Goal: Find specific page/section: Find specific page/section

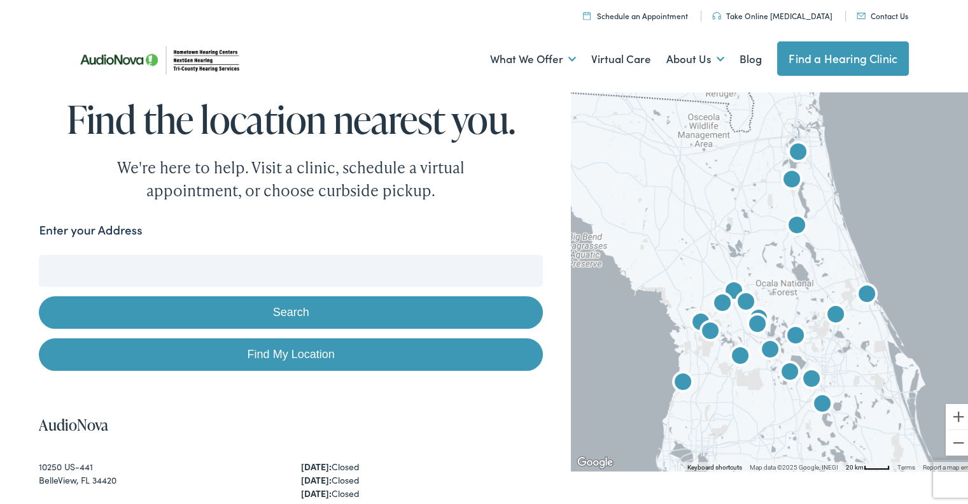
click at [418, 278] on input "Enter your Address" at bounding box center [291, 268] width 504 height 32
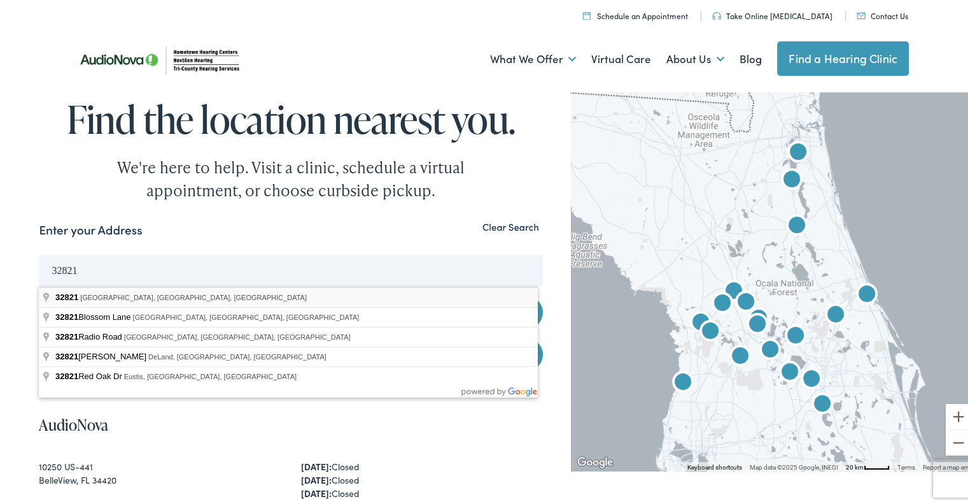
type input "[GEOGRAPHIC_DATA], [GEOGRAPHIC_DATA]"
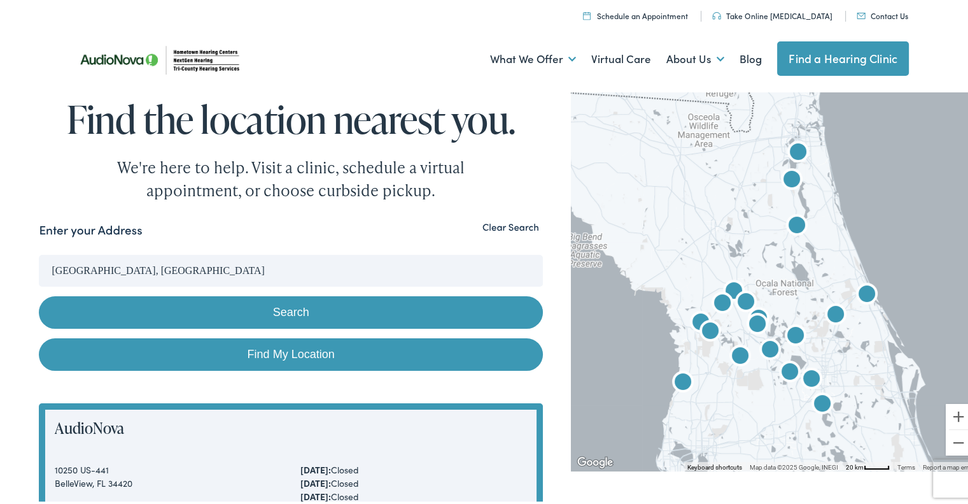
click at [244, 301] on button "Search" at bounding box center [291, 310] width 504 height 32
click at [240, 307] on button "Search" at bounding box center [291, 310] width 504 height 32
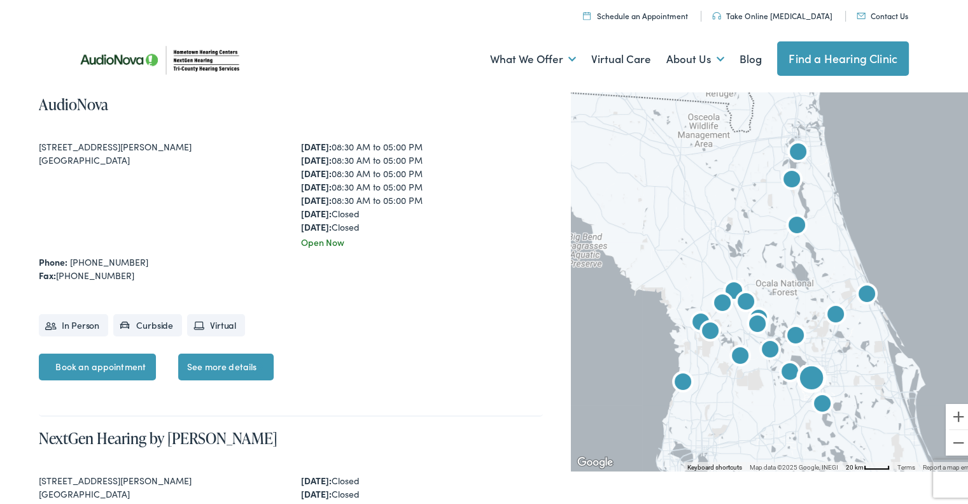
scroll to position [4584, 0]
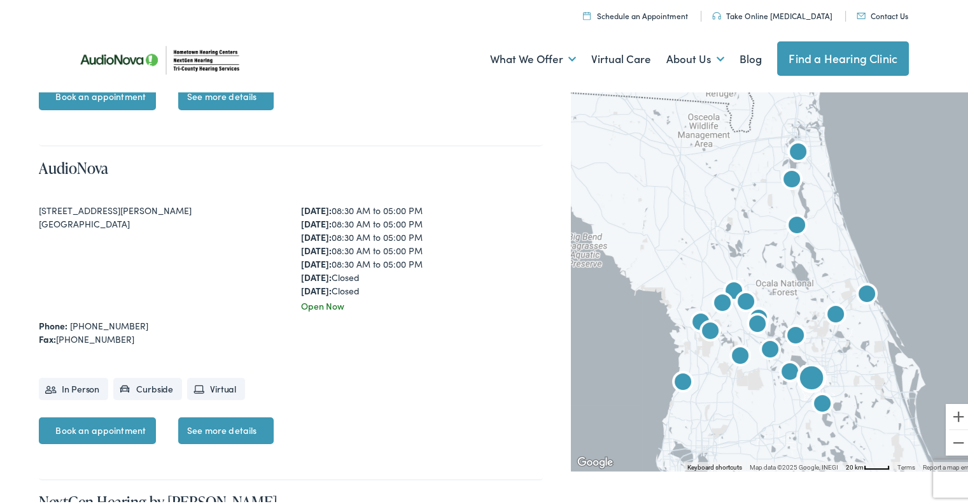
click at [59, 206] on div "[STREET_ADDRESS][PERSON_NAME]" at bounding box center [160, 207] width 242 height 13
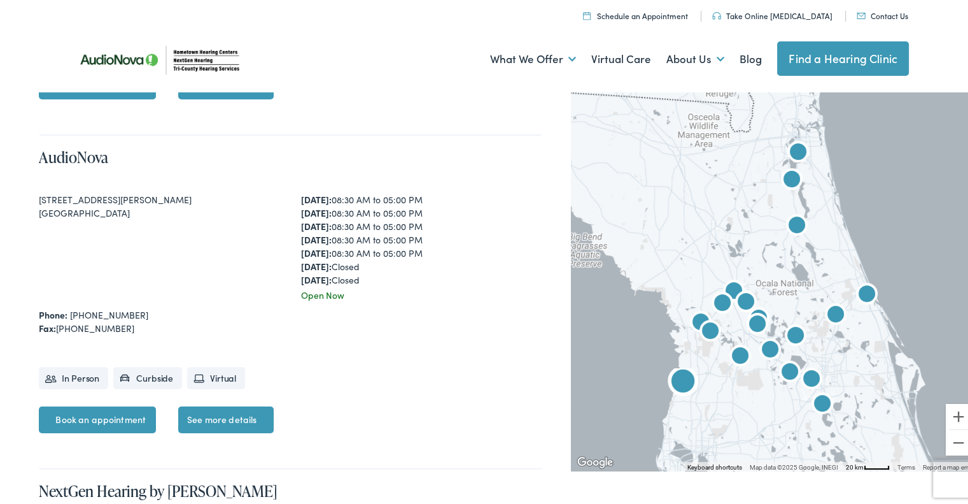
scroll to position [4521, 0]
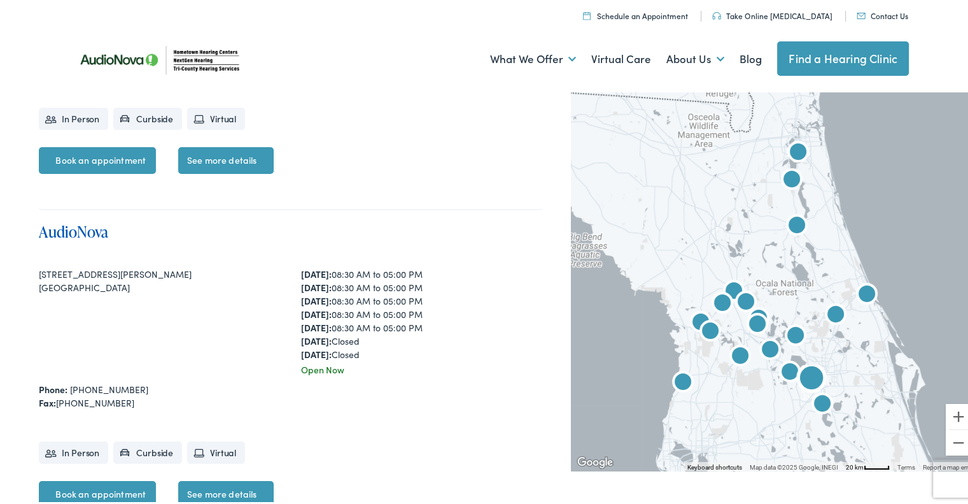
click at [74, 223] on link "AudioNova" at bounding box center [73, 228] width 69 height 21
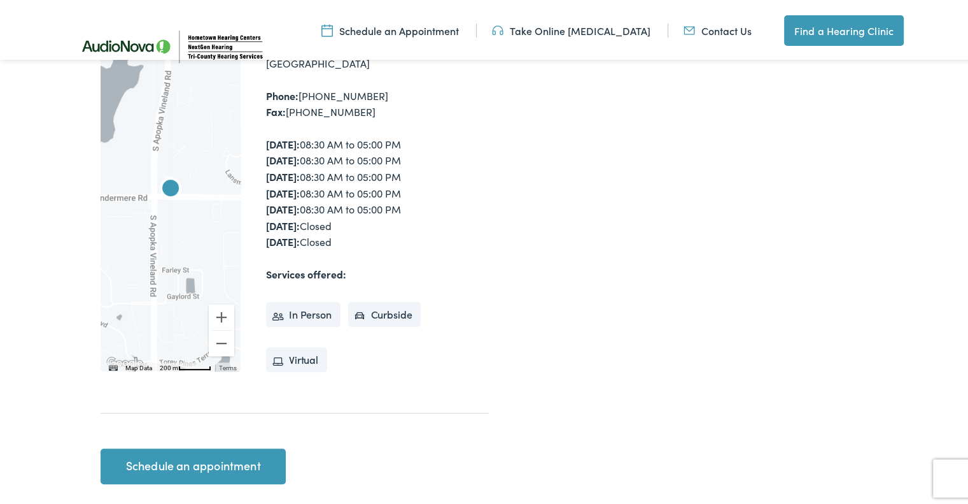
scroll to position [255, 0]
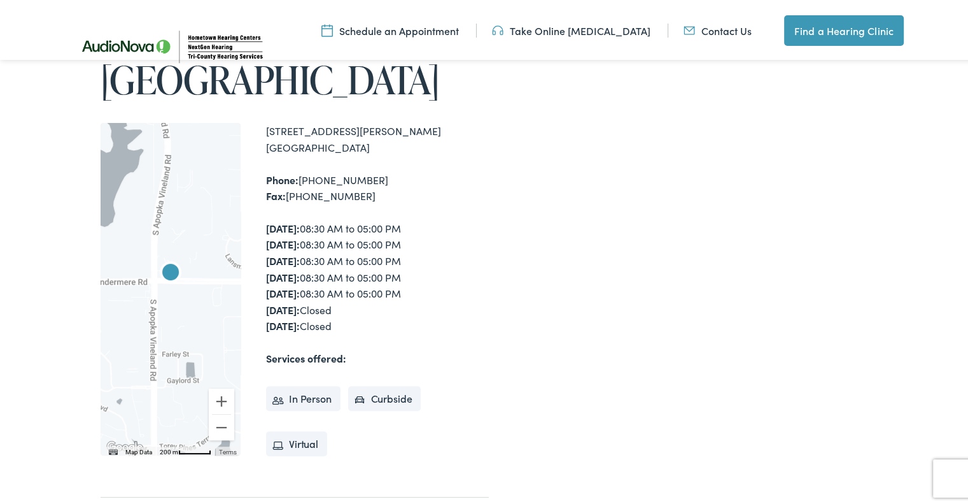
click at [169, 256] on img "AudioNova" at bounding box center [170, 271] width 31 height 31
click at [219, 412] on button "Zoom out" at bounding box center [221, 424] width 25 height 25
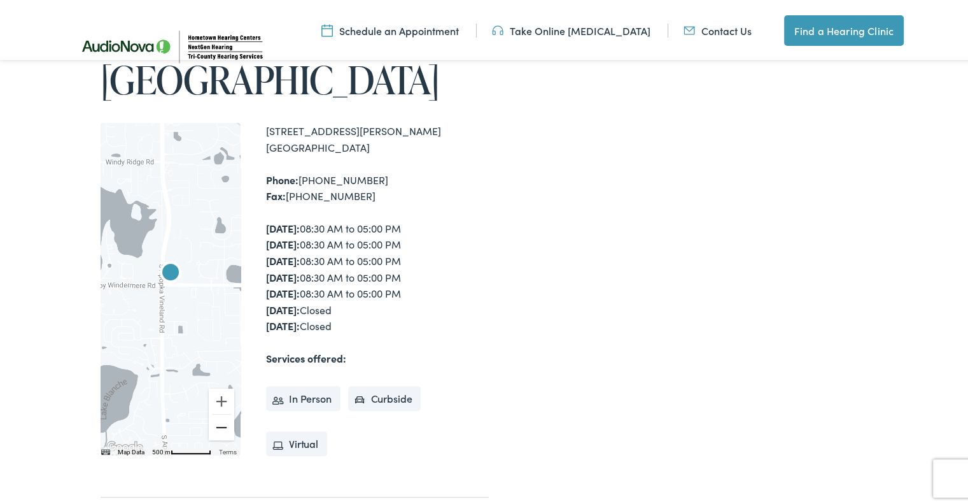
click at [220, 412] on button "Zoom out" at bounding box center [221, 424] width 25 height 25
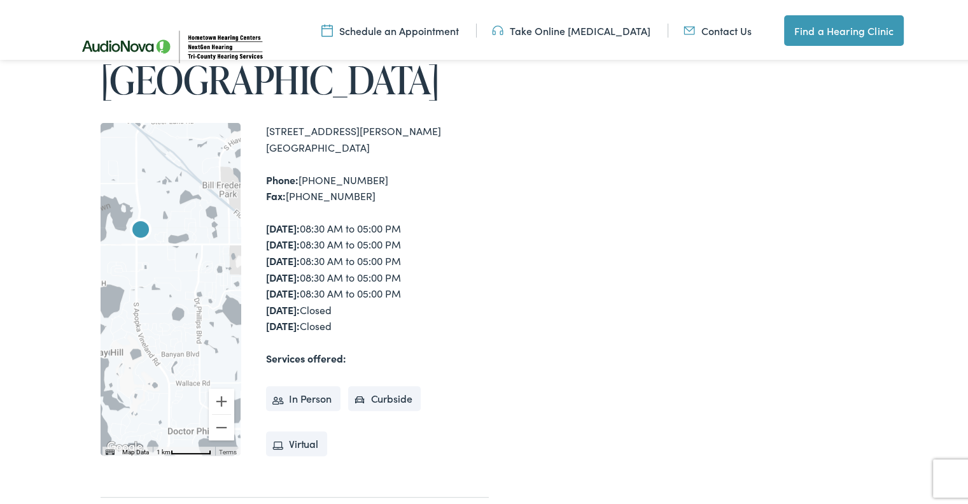
drag, startPoint x: 171, startPoint y: 285, endPoint x: 141, endPoint y: 241, distance: 53.5
click at [141, 241] on div at bounding box center [171, 286] width 140 height 332
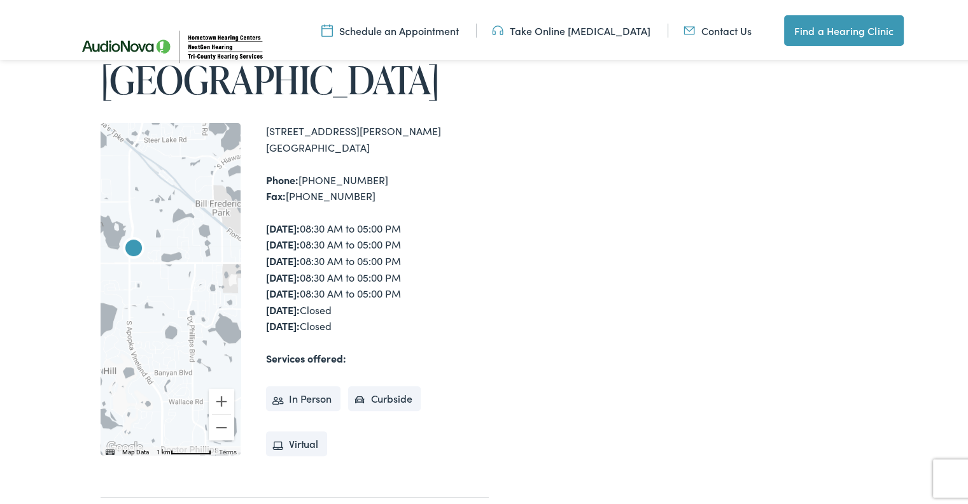
drag, startPoint x: 178, startPoint y: 241, endPoint x: 170, endPoint y: 261, distance: 21.4
click at [170, 261] on div at bounding box center [171, 286] width 140 height 332
click at [216, 386] on button "Zoom in" at bounding box center [221, 398] width 25 height 25
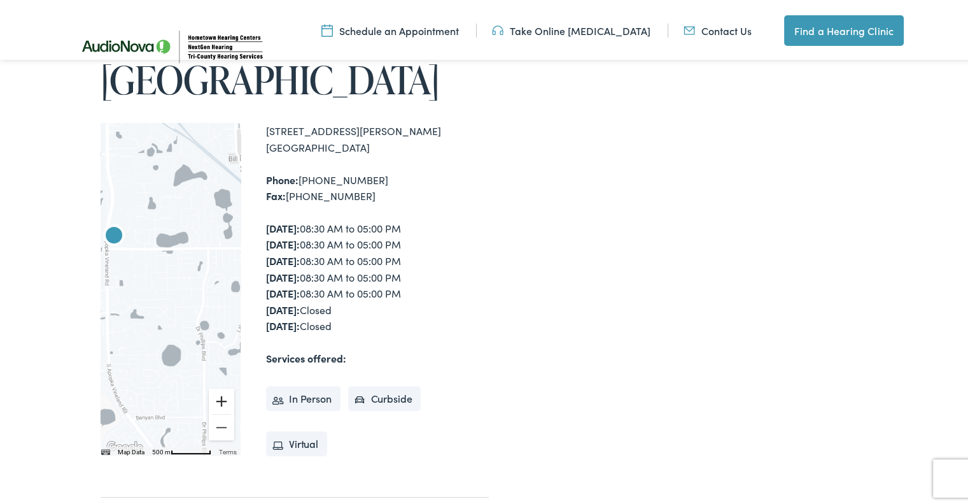
click at [216, 386] on button "Zoom in" at bounding box center [221, 398] width 25 height 25
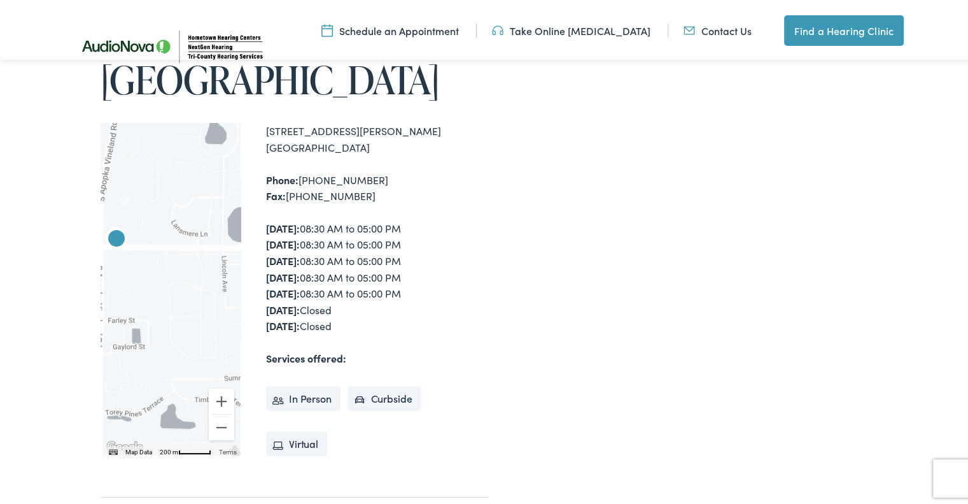
drag, startPoint x: 164, startPoint y: 237, endPoint x: 257, endPoint y: 299, distance: 111.6
click at [257, 299] on div "← Move left → Move right ↑ Move up ↓ Move down + Zoom in - Zoom out Home Jump l…" at bounding box center [295, 286] width 388 height 332
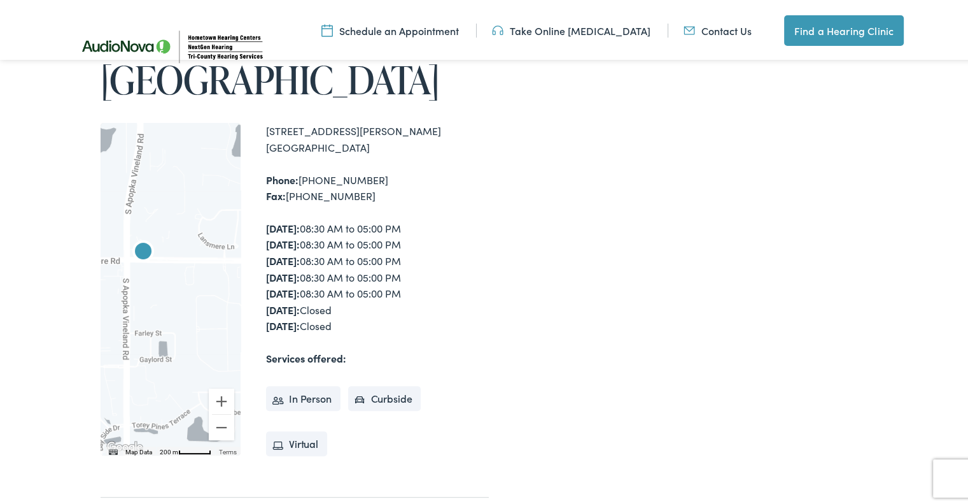
drag, startPoint x: 209, startPoint y: 255, endPoint x: 224, endPoint y: 266, distance: 18.2
click at [224, 266] on div at bounding box center [171, 286] width 140 height 332
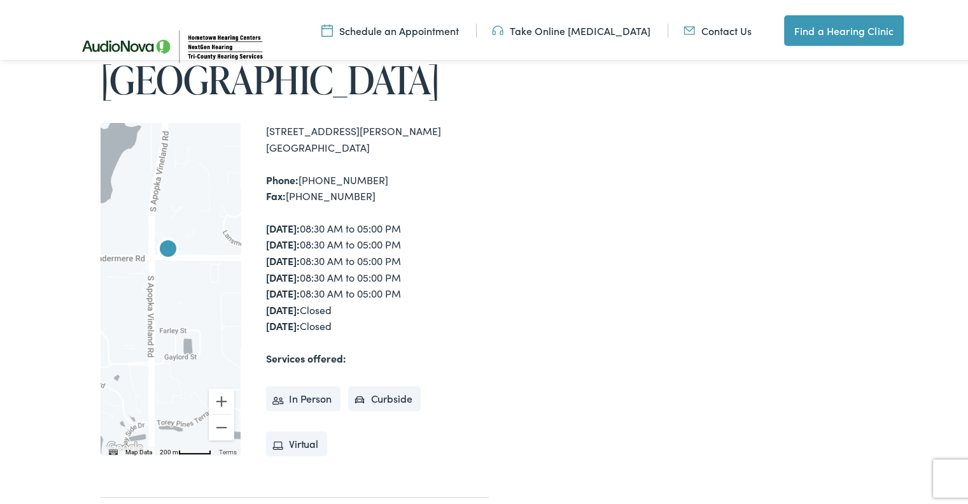
drag, startPoint x: 180, startPoint y: 244, endPoint x: 211, endPoint y: 263, distance: 36.6
click at [211, 260] on div at bounding box center [171, 286] width 140 height 332
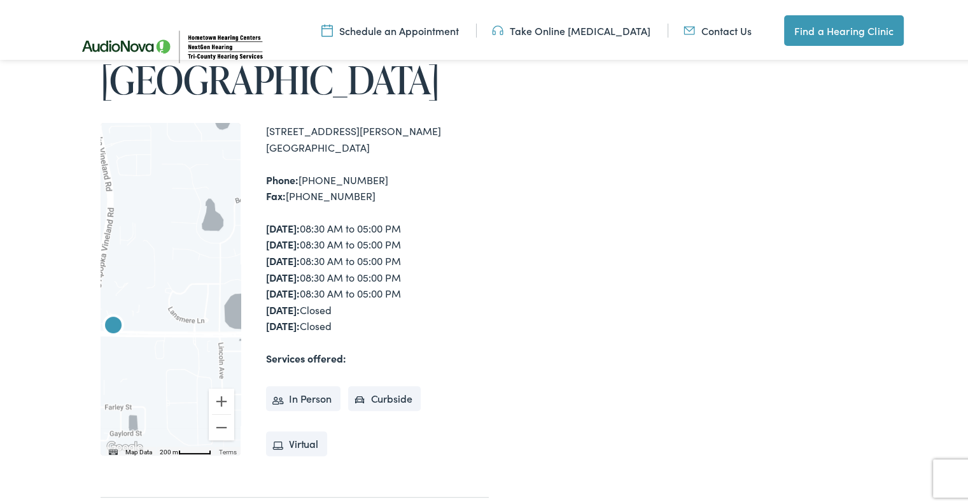
drag, startPoint x: 199, startPoint y: 241, endPoint x: 135, endPoint y: 286, distance: 77.7
click at [135, 286] on div at bounding box center [171, 286] width 140 height 332
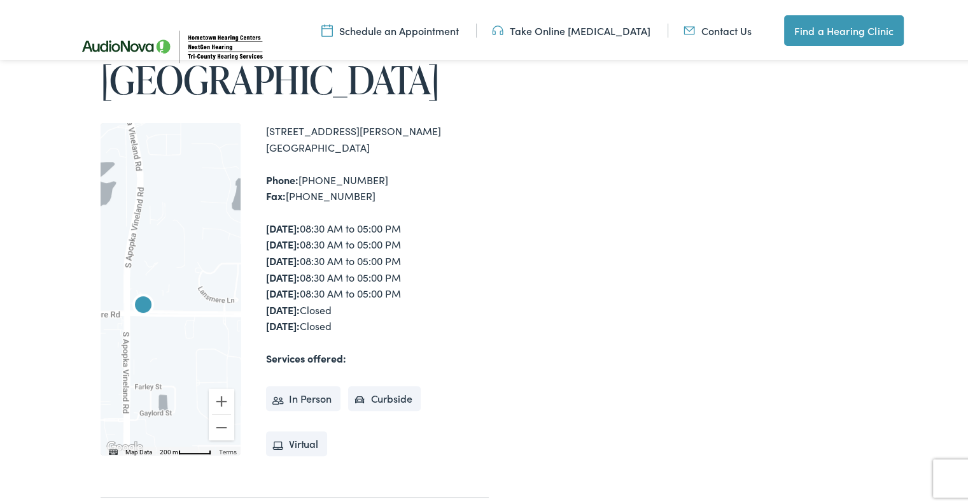
drag, startPoint x: 109, startPoint y: 277, endPoint x: 143, endPoint y: 234, distance: 54.8
click at [140, 288] on img "AudioNova" at bounding box center [143, 303] width 31 height 31
drag, startPoint x: 260, startPoint y: 86, endPoint x: 354, endPoint y: 104, distance: 95.3
click at [354, 120] on div "← Move left → Move right ↑ Move up ↓ Move down + Zoom in - Zoom out Home Jump l…" at bounding box center [295, 286] width 388 height 332
copy div "8958 Conroy Rd. Orlando , FL 32835"
